Goal: Information Seeking & Learning: Find specific fact

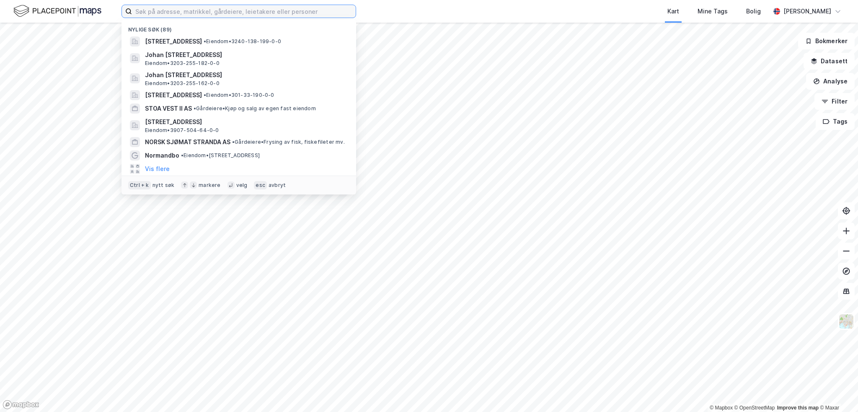
click at [154, 10] on input at bounding box center [244, 11] width 224 height 13
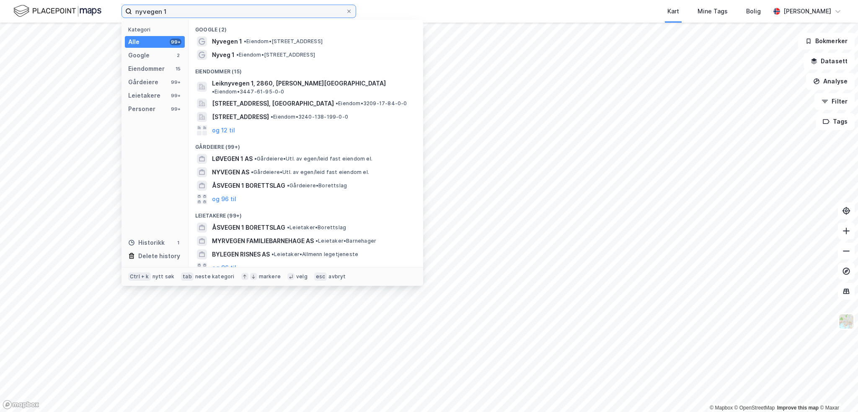
type input "nyvegen 1"
click at [262, 112] on span "[STREET_ADDRESS]" at bounding box center [240, 117] width 57 height 10
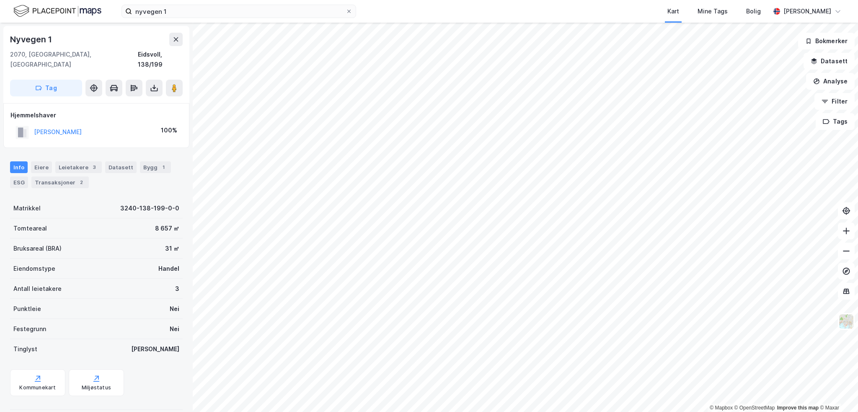
click at [140, 203] on div "3240-138-199-0-0" at bounding box center [149, 208] width 59 height 10
